Goal: Information Seeking & Learning: Learn about a topic

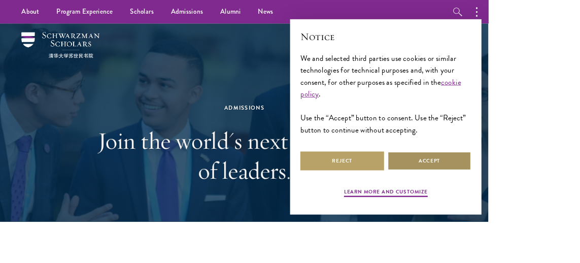
click at [560, 202] on button "Accept" at bounding box center [509, 191] width 99 height 23
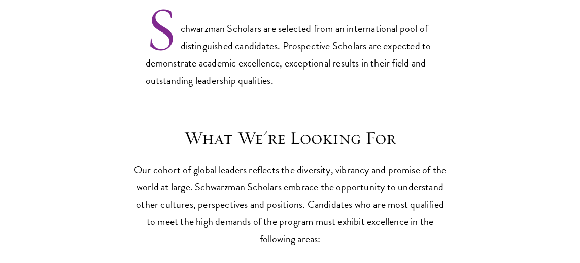
click at [506, 188] on div "What We're Looking For Our cohort of global leaders reflects the diversity, vib…" at bounding box center [289, 246] width 519 height 238
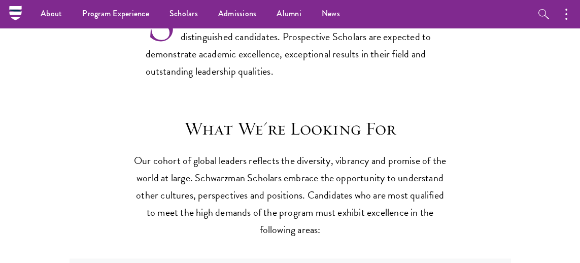
scroll to position [833, 0]
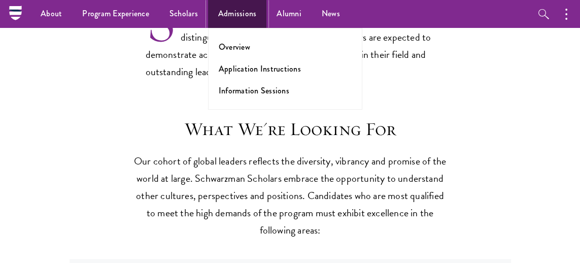
click at [241, 20] on link "Admissions" at bounding box center [237, 14] width 59 height 28
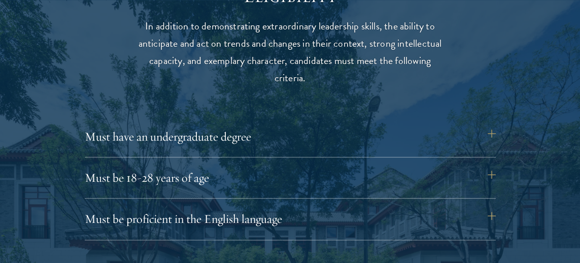
scroll to position [1315, 0]
click at [494, 136] on button "Must have an undergraduate degree" at bounding box center [290, 136] width 411 height 24
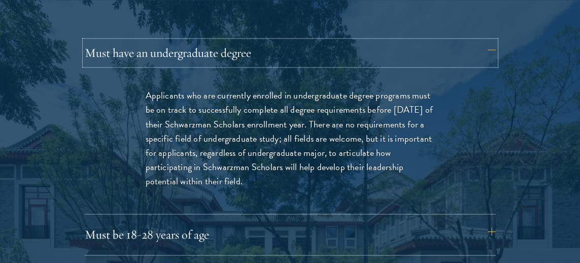
scroll to position [1399, 0]
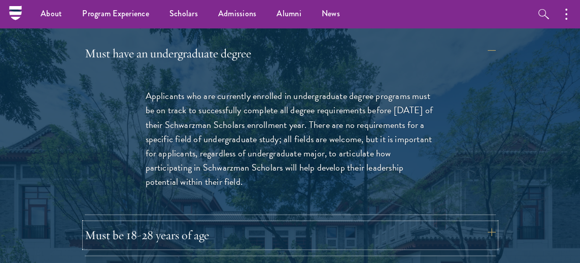
click at [494, 232] on button "Must be 18-28 years of age" at bounding box center [290, 235] width 411 height 24
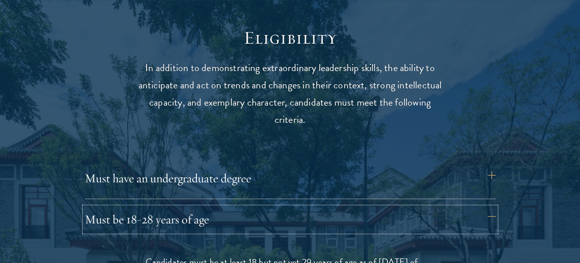
scroll to position [1274, 0]
click at [493, 174] on button "Must have an undergraduate degree" at bounding box center [290, 177] width 411 height 24
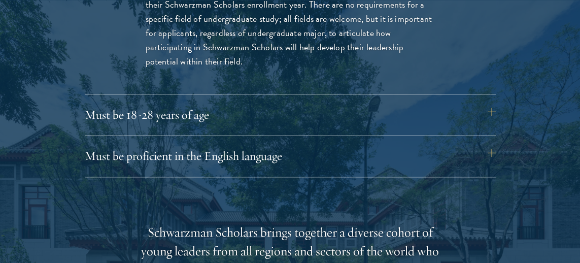
scroll to position [1520, 0]
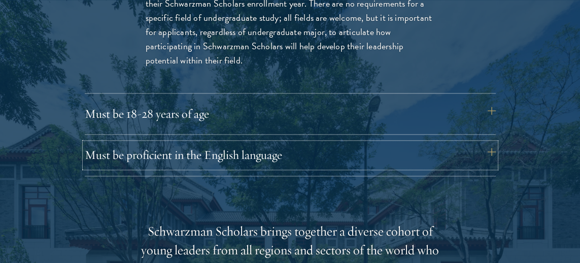
click at [493, 153] on button "Must be proficient in the English language" at bounding box center [290, 155] width 411 height 24
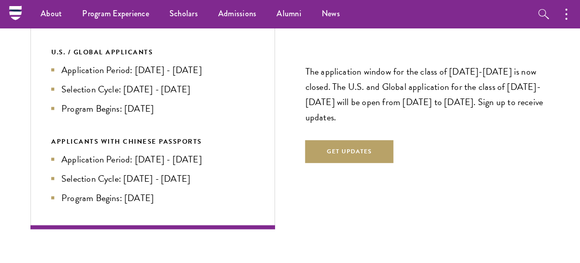
scroll to position [2397, 0]
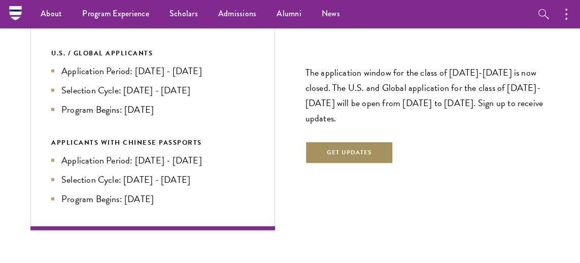
click at [356, 148] on button "Get Updates" at bounding box center [349, 152] width 88 height 23
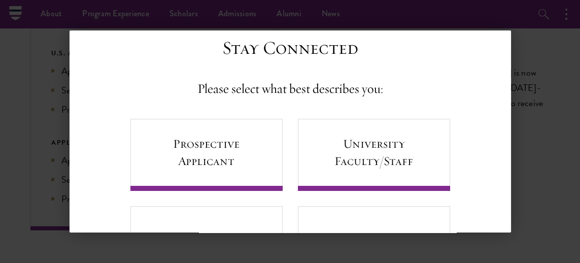
scroll to position [0, 0]
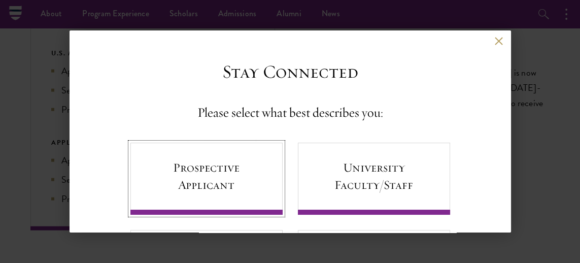
click at [234, 182] on link "Prospective Applicant" at bounding box center [206, 179] width 152 height 72
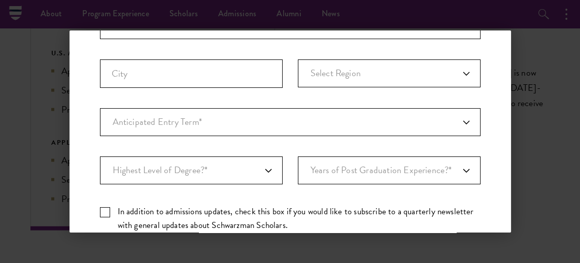
scroll to position [286, 0]
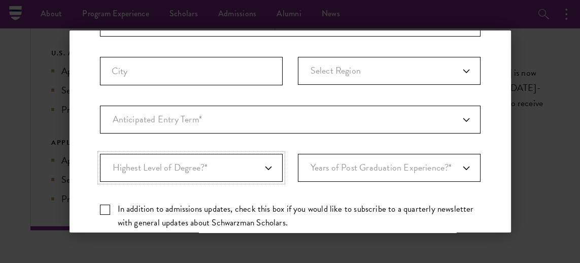
click at [267, 169] on select "Highest Level of Degree?* PHD Bachelor's Master's Current Undergraduate Student" at bounding box center [191, 168] width 183 height 28
